Goal: Task Accomplishment & Management: Complete application form

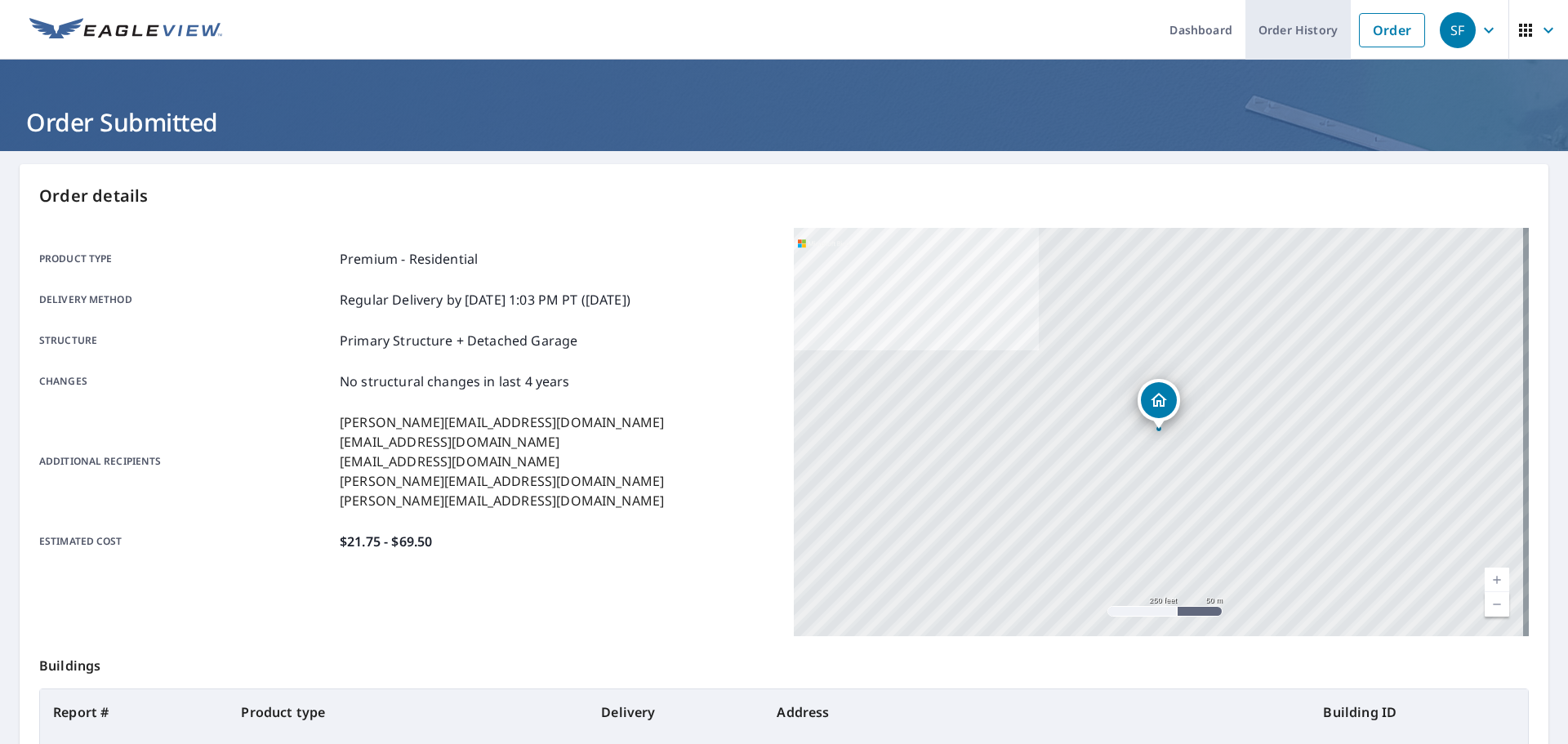
drag, startPoint x: 1296, startPoint y: 25, endPoint x: 1275, endPoint y: 47, distance: 30.4
click at [1296, 25] on link "Order History" at bounding box center [1297, 29] width 105 height 60
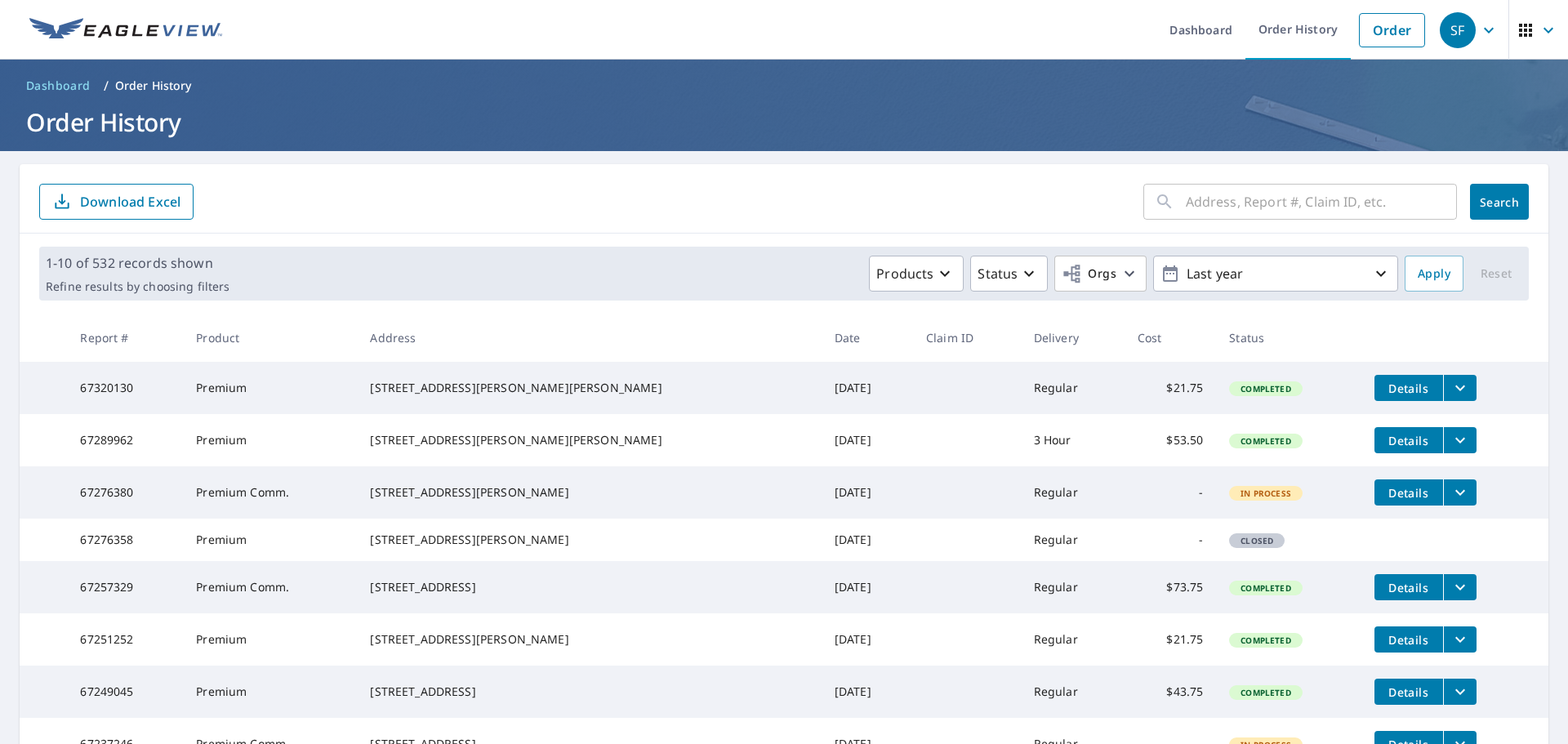
click at [1297, 200] on input "text" at bounding box center [1321, 202] width 271 height 46
type input "10200"
click at [1511, 220] on div "10200 ​ Search Download Excel" at bounding box center [783, 198] width 1528 height 69
click at [1505, 211] on button "Search" at bounding box center [1499, 202] width 59 height 36
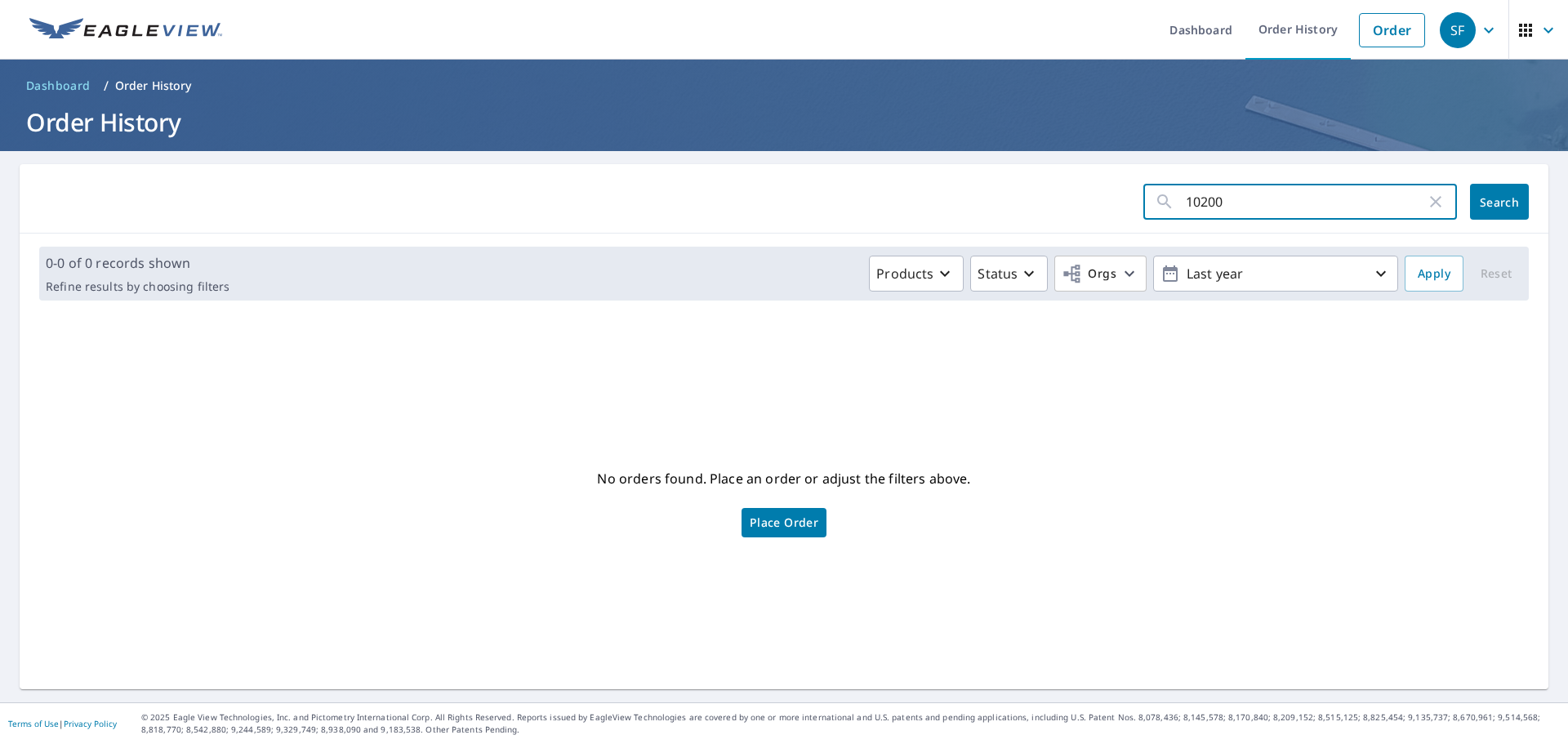
drag, startPoint x: 1297, startPoint y: 203, endPoint x: 1254, endPoint y: 124, distance: 89.9
click at [1235, 194] on input "10200" at bounding box center [1306, 202] width 240 height 46
click at [1364, 35] on link "Order" at bounding box center [1392, 29] width 66 height 34
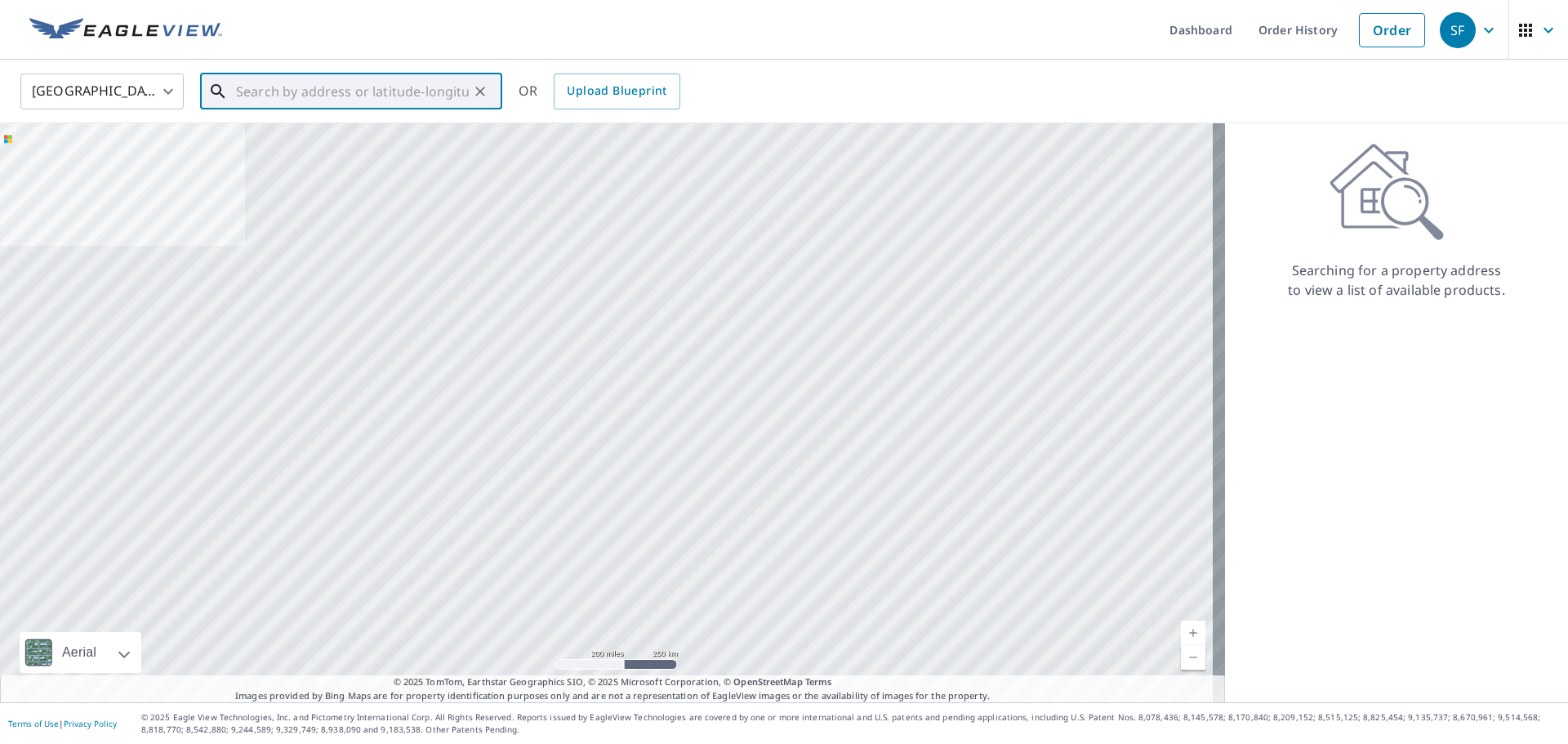
click at [362, 89] on input "text" at bounding box center [352, 92] width 233 height 46
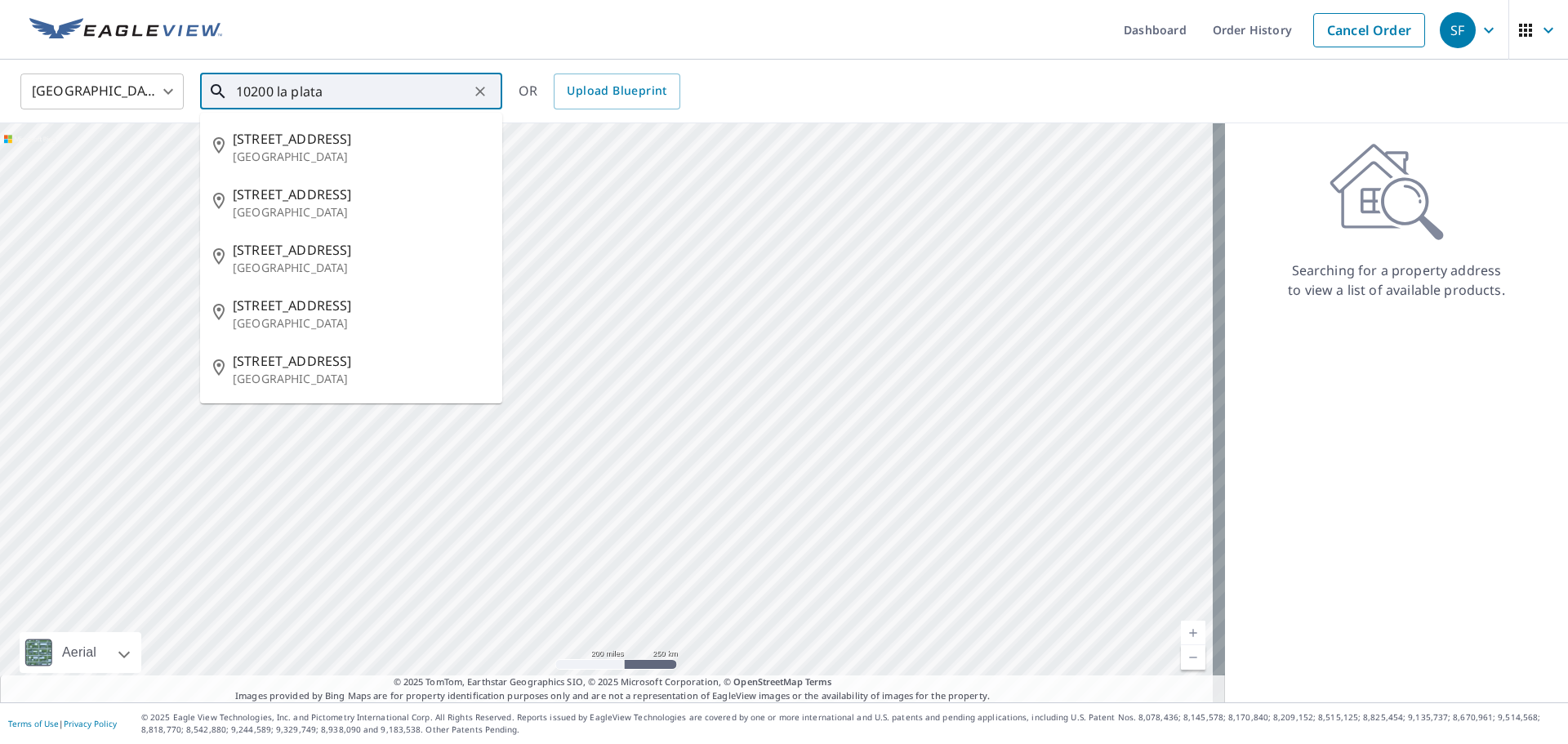
type input "10200 la plata"
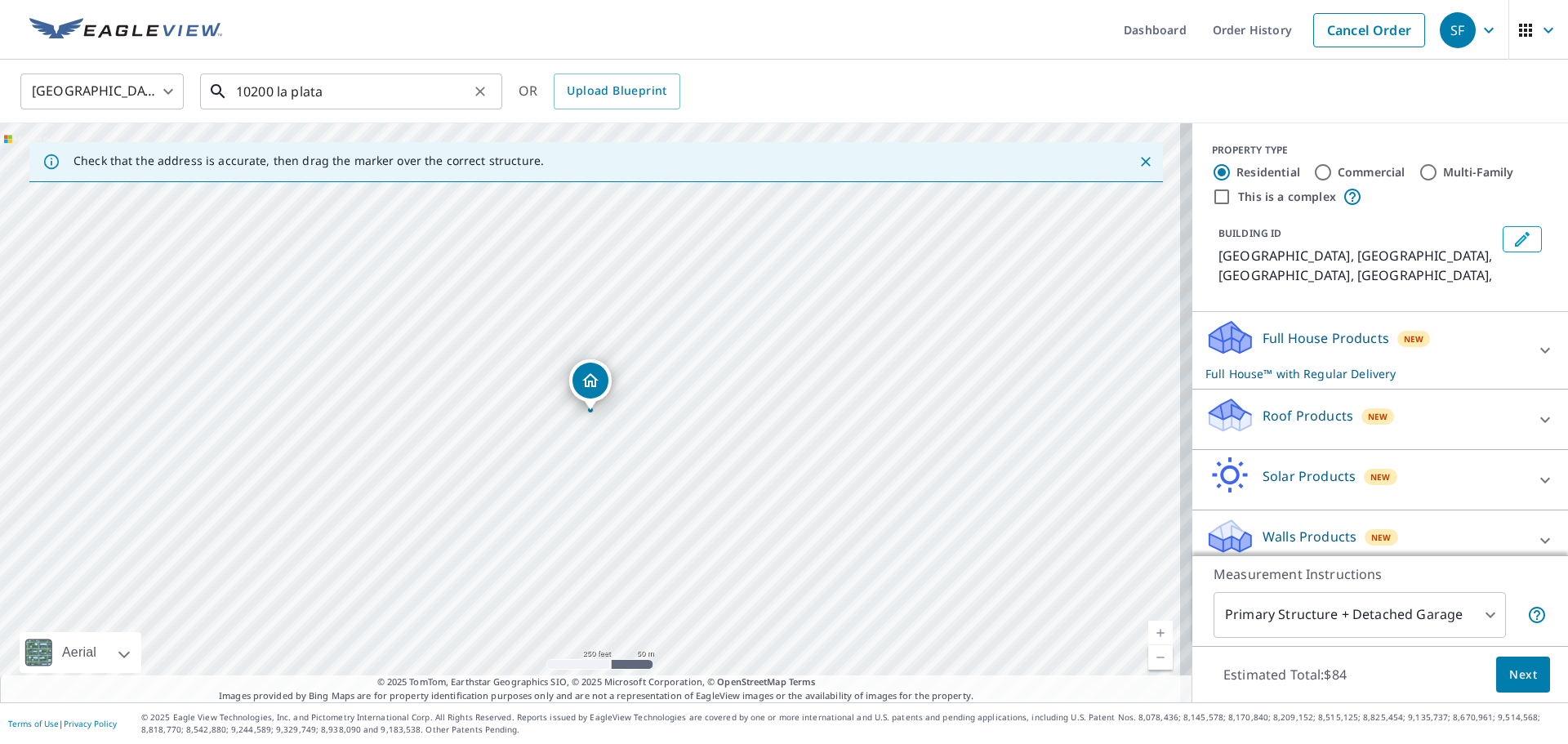
click at [378, 108] on input "10200 la plata" at bounding box center [352, 92] width 233 height 46
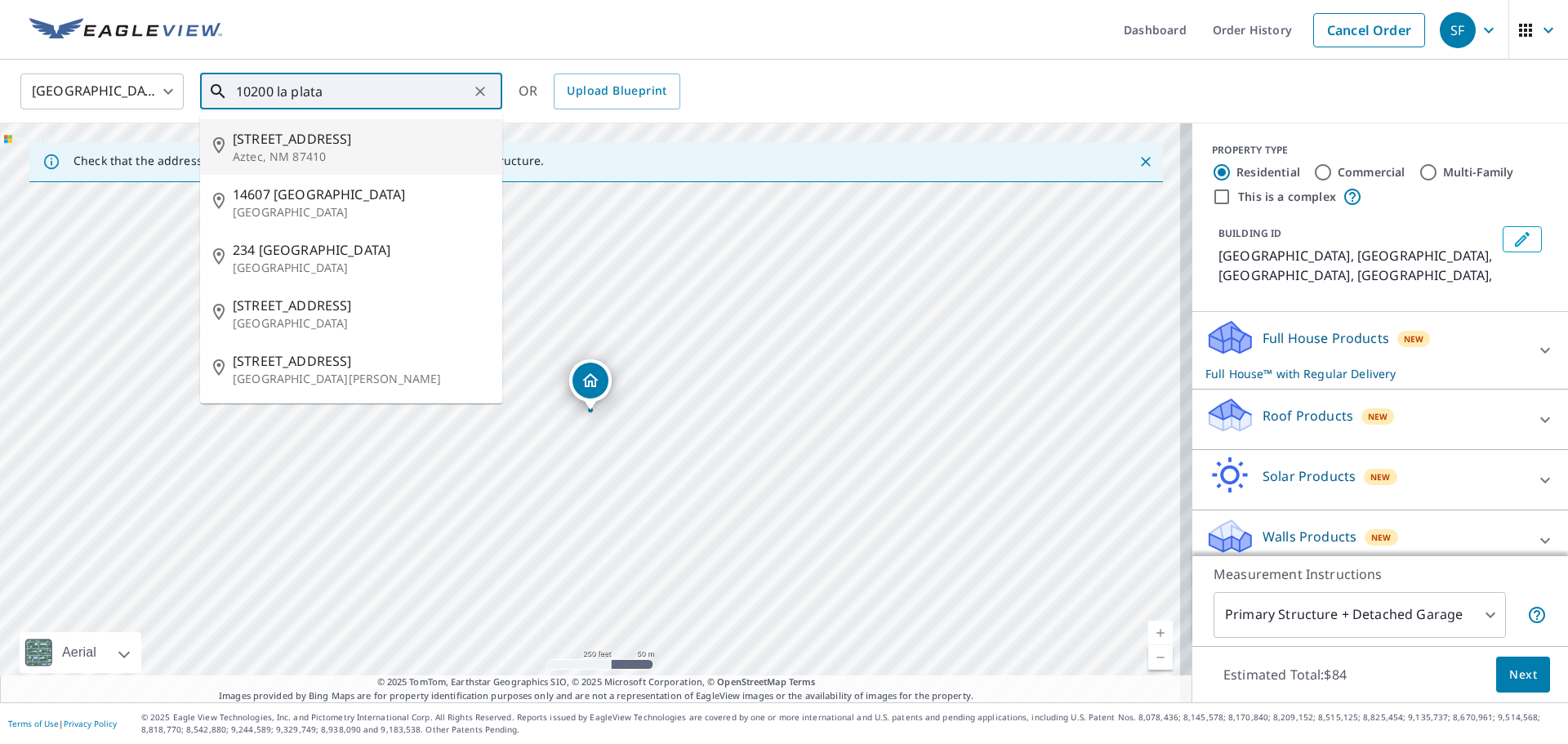
click at [710, 349] on div "[GEOGRAPHIC_DATA], [GEOGRAPHIC_DATA] [GEOGRAPHIC_DATA], [GEOGRAPHIC_DATA]" at bounding box center [596, 413] width 1193 height 579
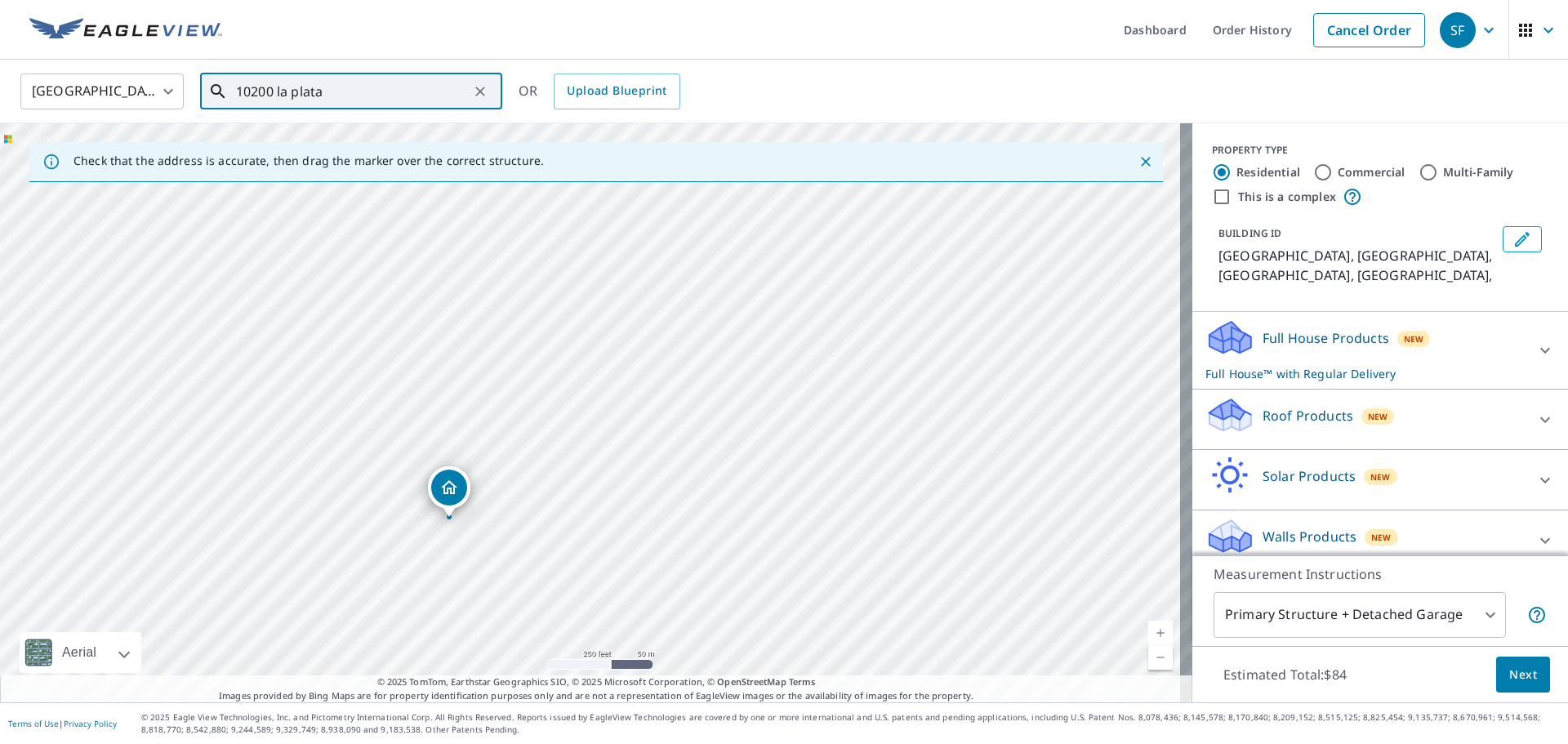
drag, startPoint x: 554, startPoint y: 438, endPoint x: 617, endPoint y: 476, distance: 73.6
click at [617, 476] on div "[GEOGRAPHIC_DATA], [GEOGRAPHIC_DATA] [GEOGRAPHIC_DATA], [GEOGRAPHIC_DATA]" at bounding box center [596, 413] width 1193 height 579
